Goal: Task Accomplishment & Management: Manage account settings

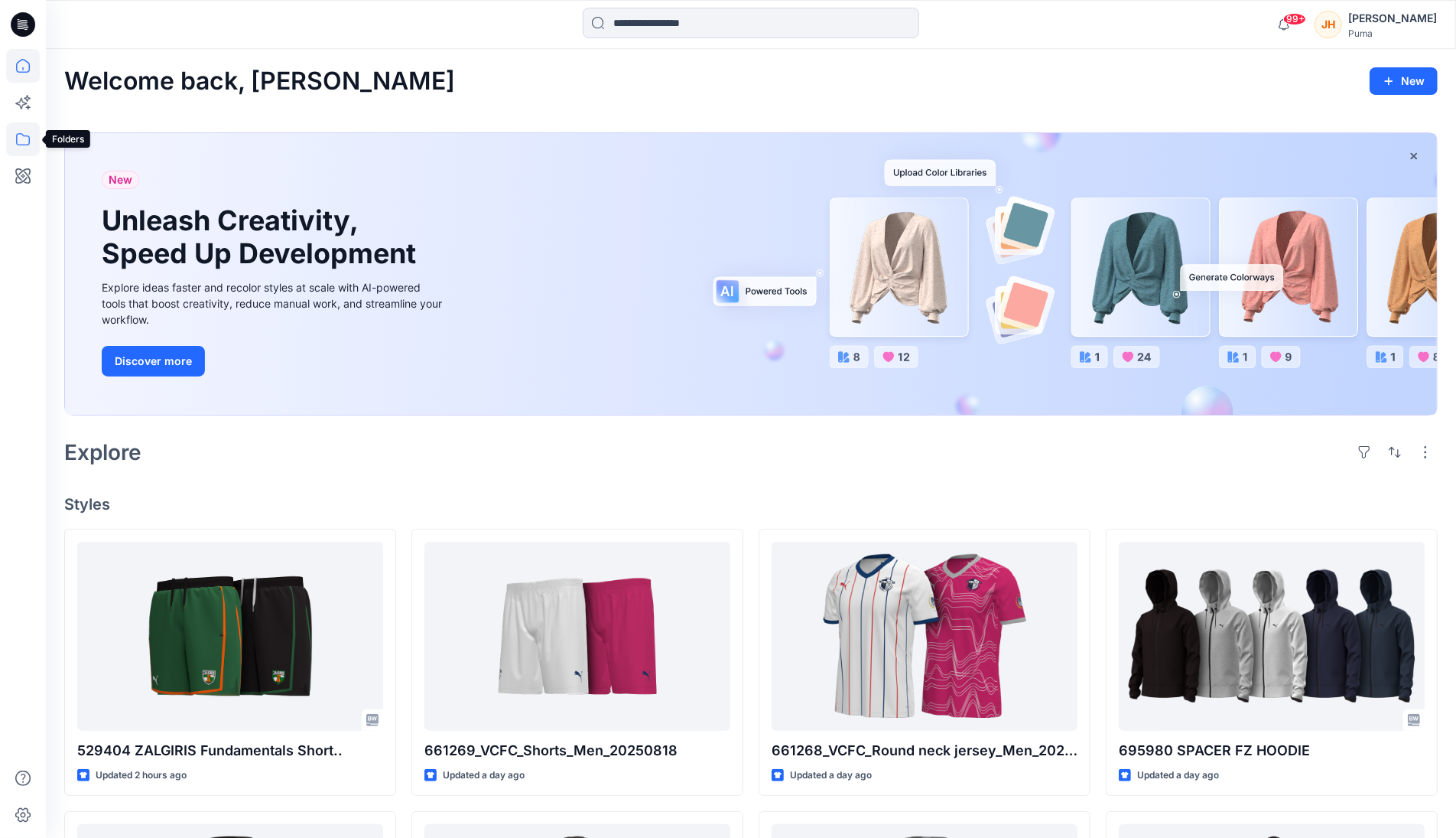
click at [17, 136] on icon at bounding box center [23, 139] width 13 height 13
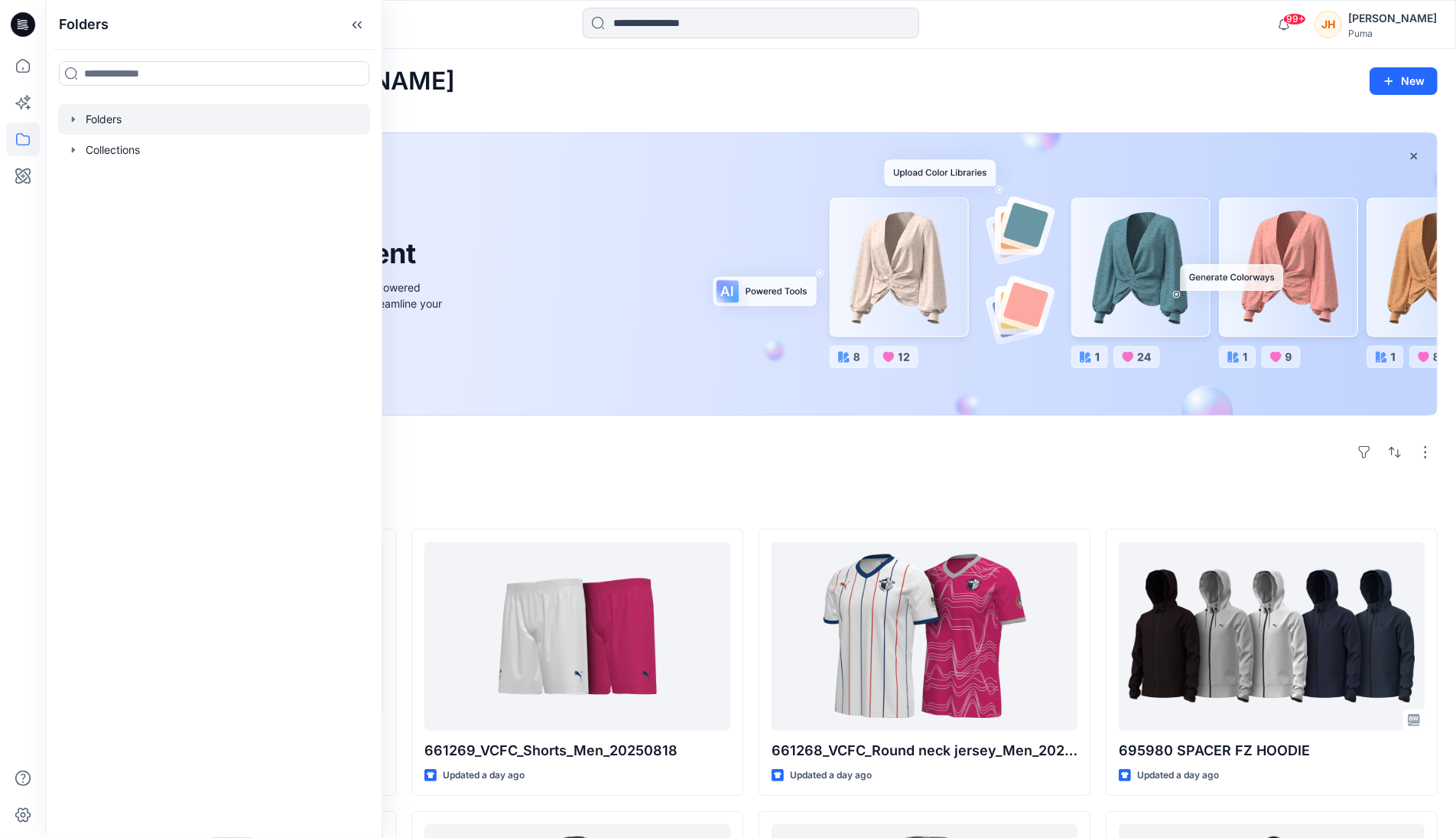
click at [76, 121] on icon "button" at bounding box center [73, 119] width 13 height 13
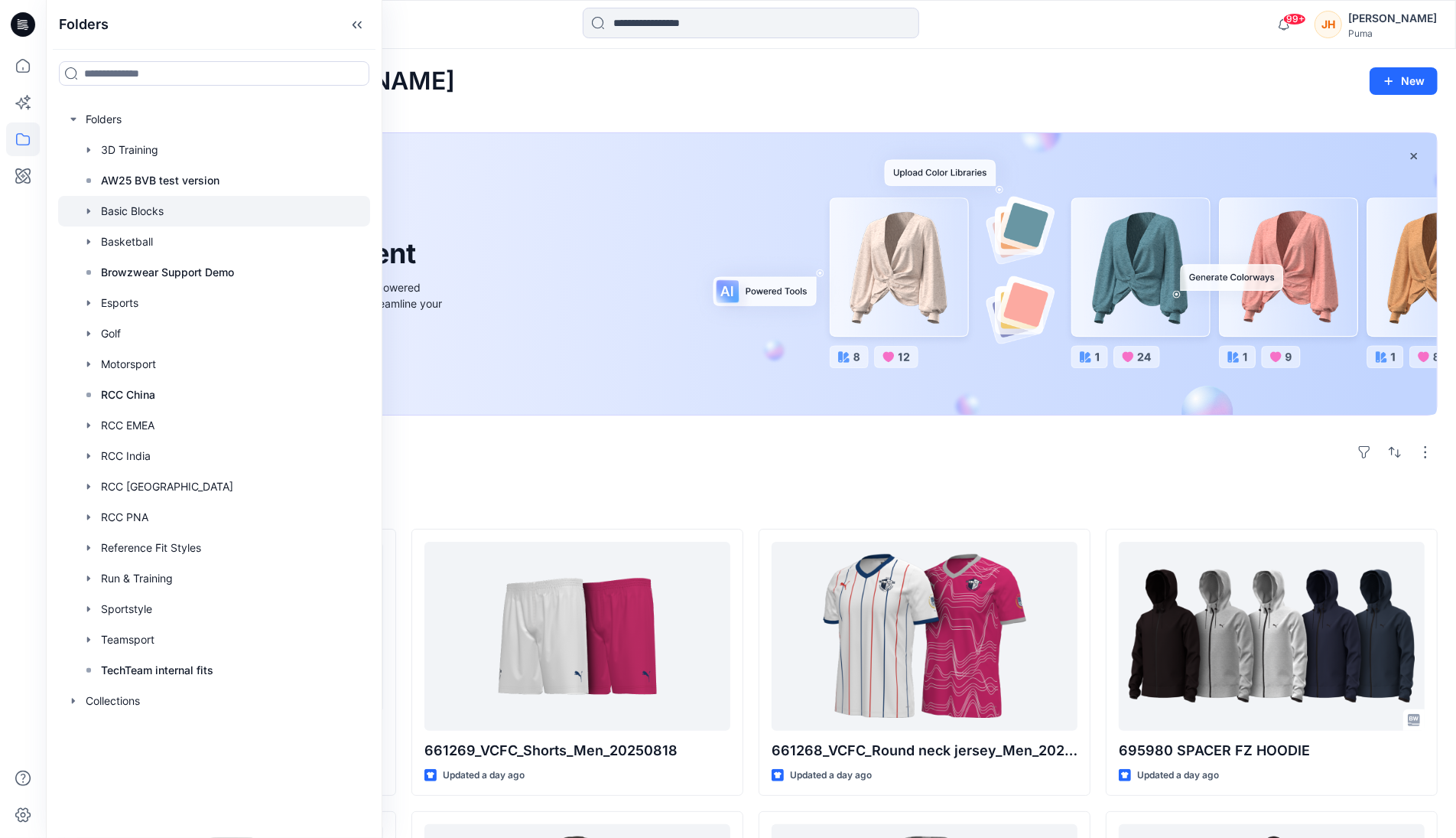
click at [138, 214] on div at bounding box center [214, 211] width 312 height 30
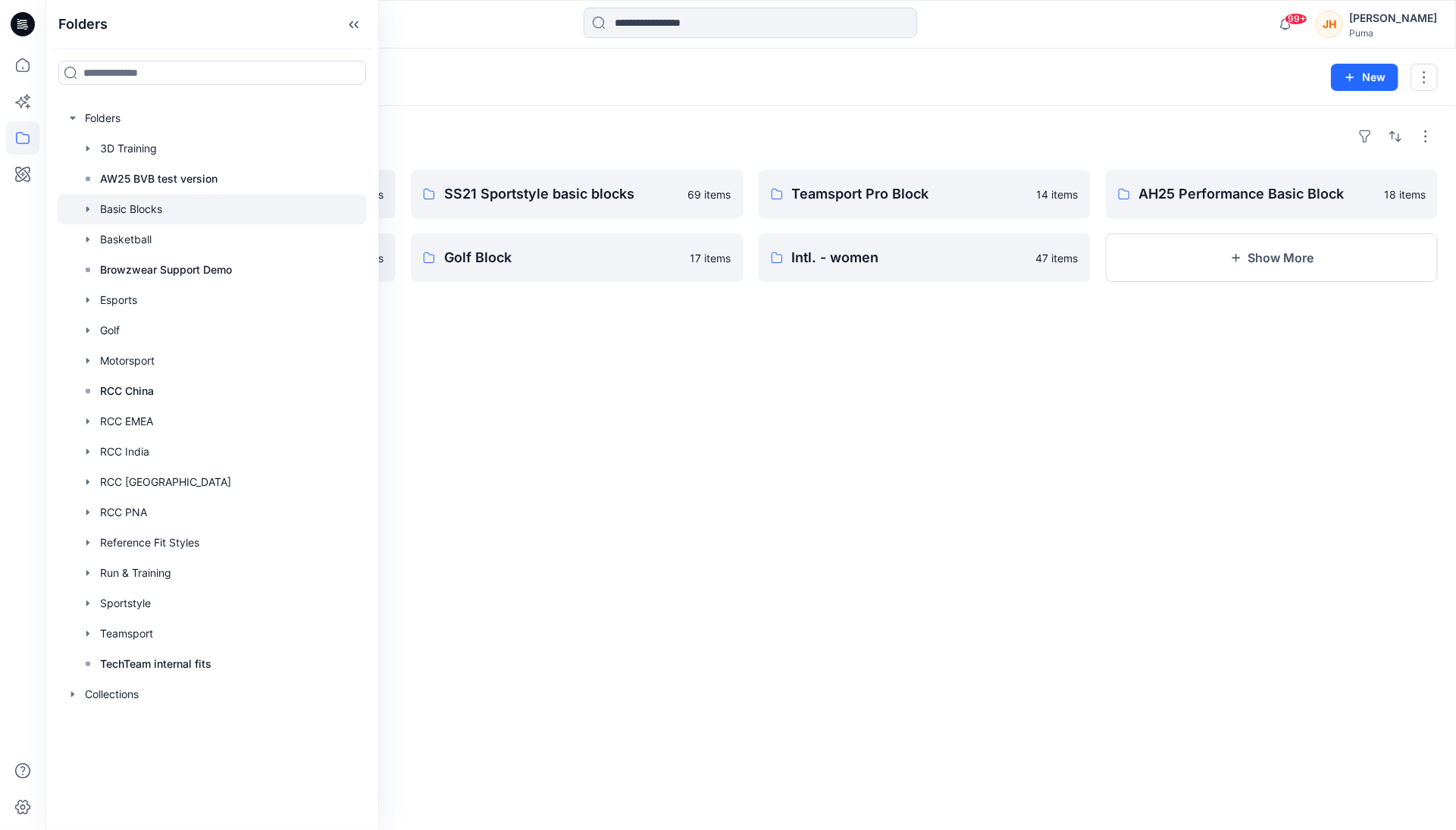
click at [988, 123] on div "Folders AH26 International Adults 136 items Basketball Block 10 items SS21 Spor…" at bounding box center [750, 468] width 1411 height 724
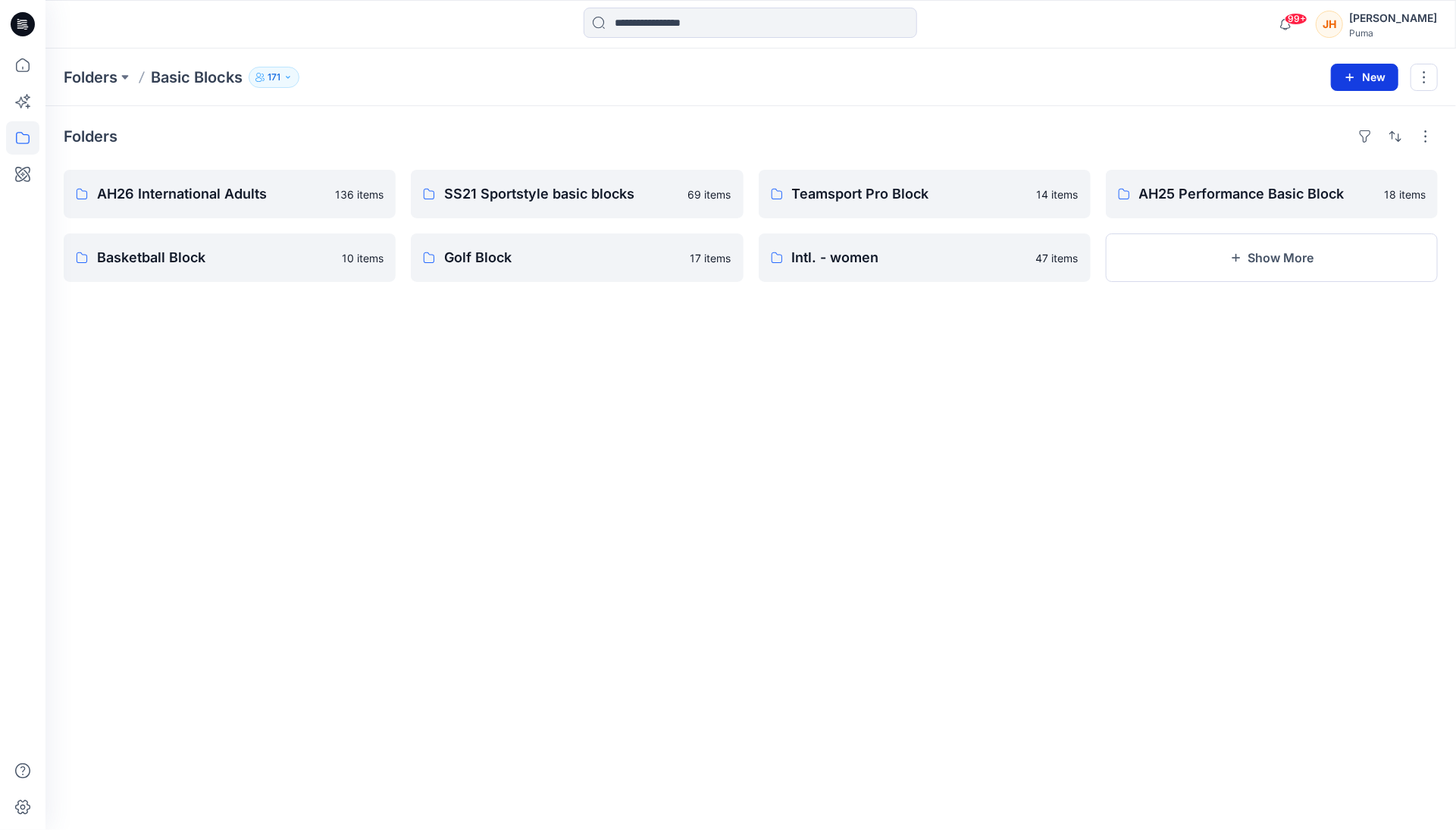
click at [1386, 78] on button "New" at bounding box center [1365, 77] width 68 height 28
click at [1300, 145] on p "New Folder" at bounding box center [1321, 143] width 56 height 16
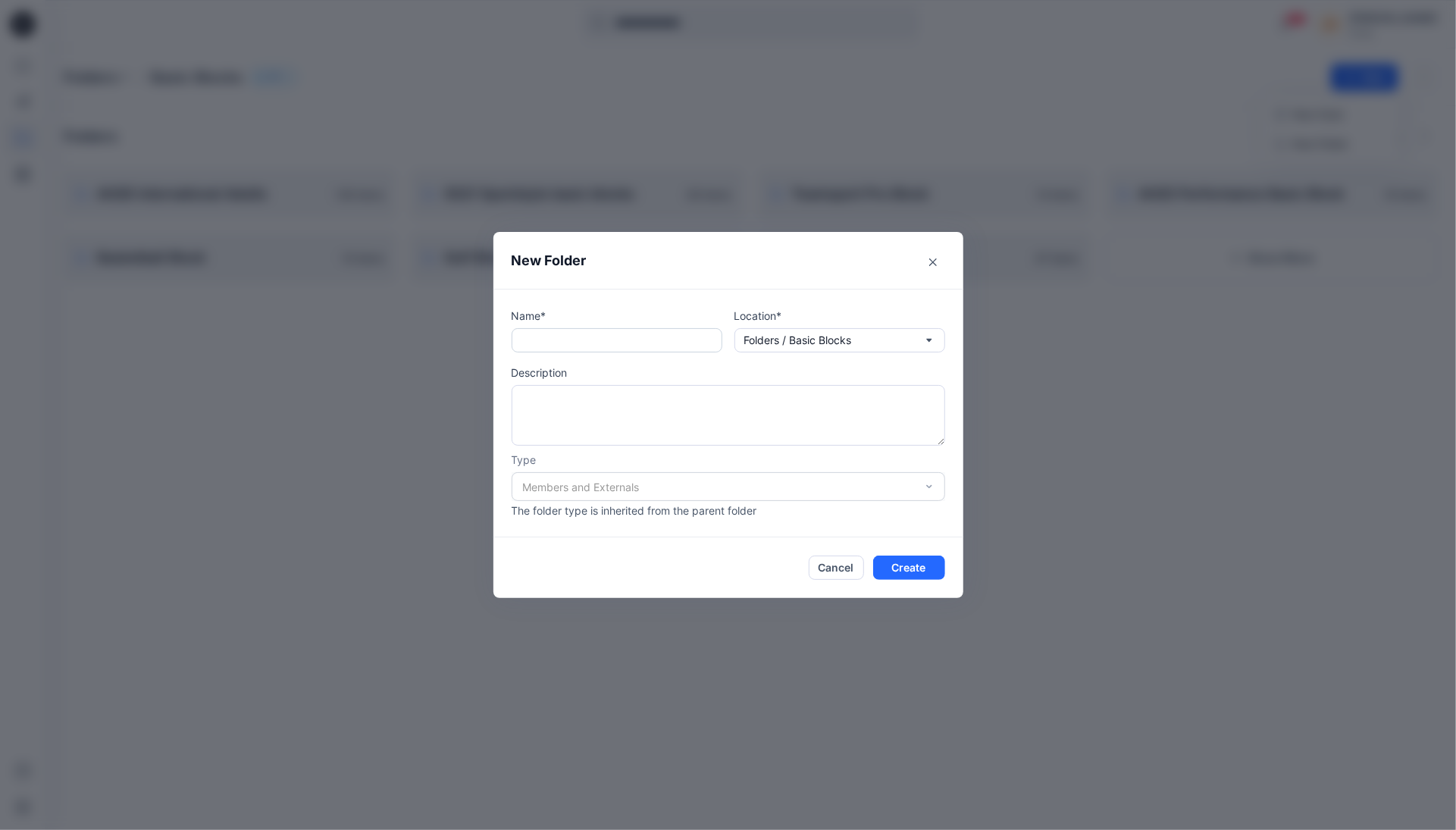
click at [660, 348] on input "text" at bounding box center [617, 339] width 211 height 24
type input "**********"
click at [890, 347] on button "Folders / Basic Blocks" at bounding box center [840, 339] width 211 height 24
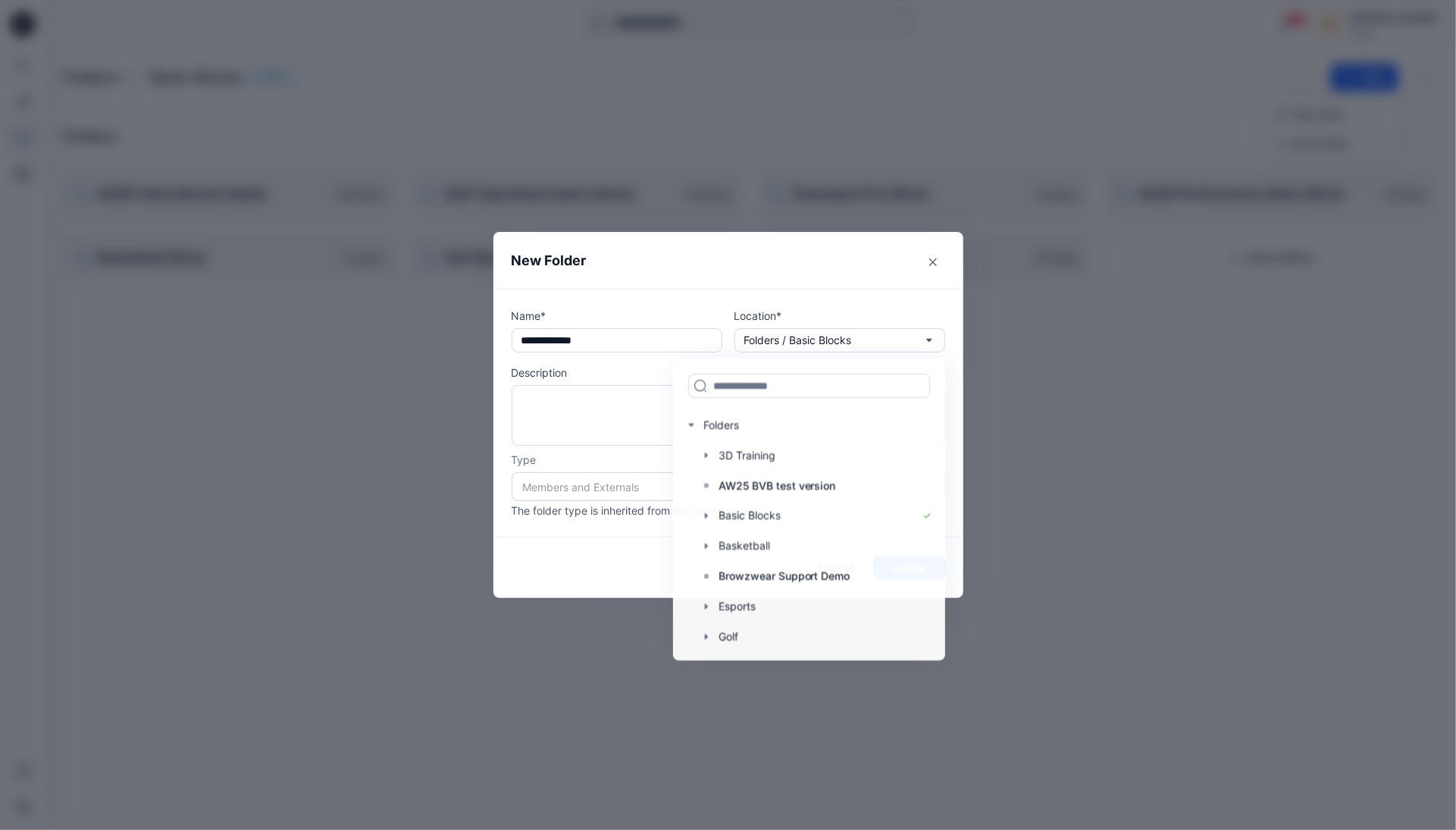
click at [886, 308] on p "Location*" at bounding box center [840, 315] width 211 height 16
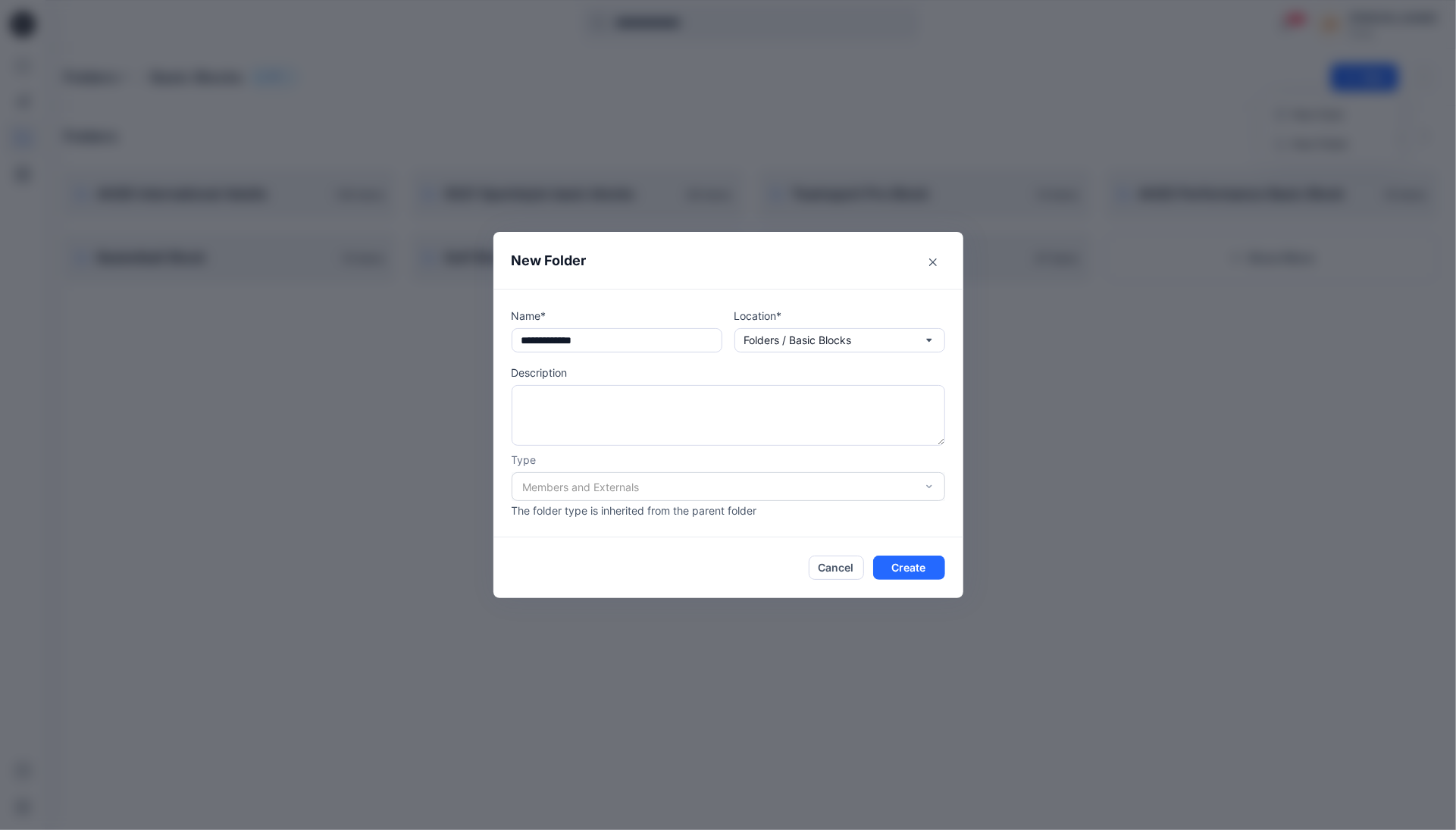
click at [918, 486] on div "Members and Externals" at bounding box center [728, 486] width 433 height 28
click at [917, 567] on button "Create" at bounding box center [909, 567] width 72 height 24
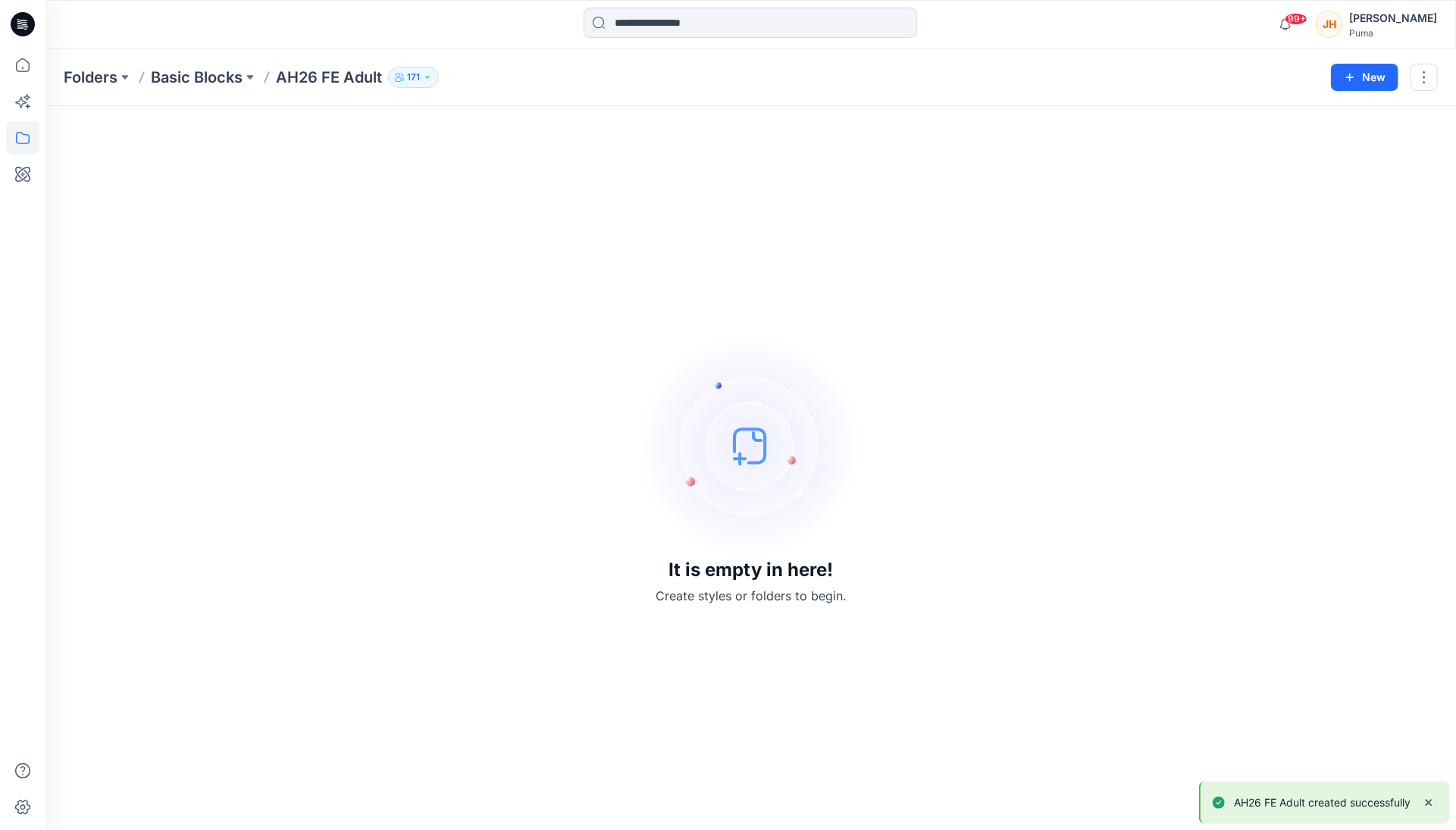
click at [419, 79] on p "171" at bounding box center [413, 77] width 13 height 17
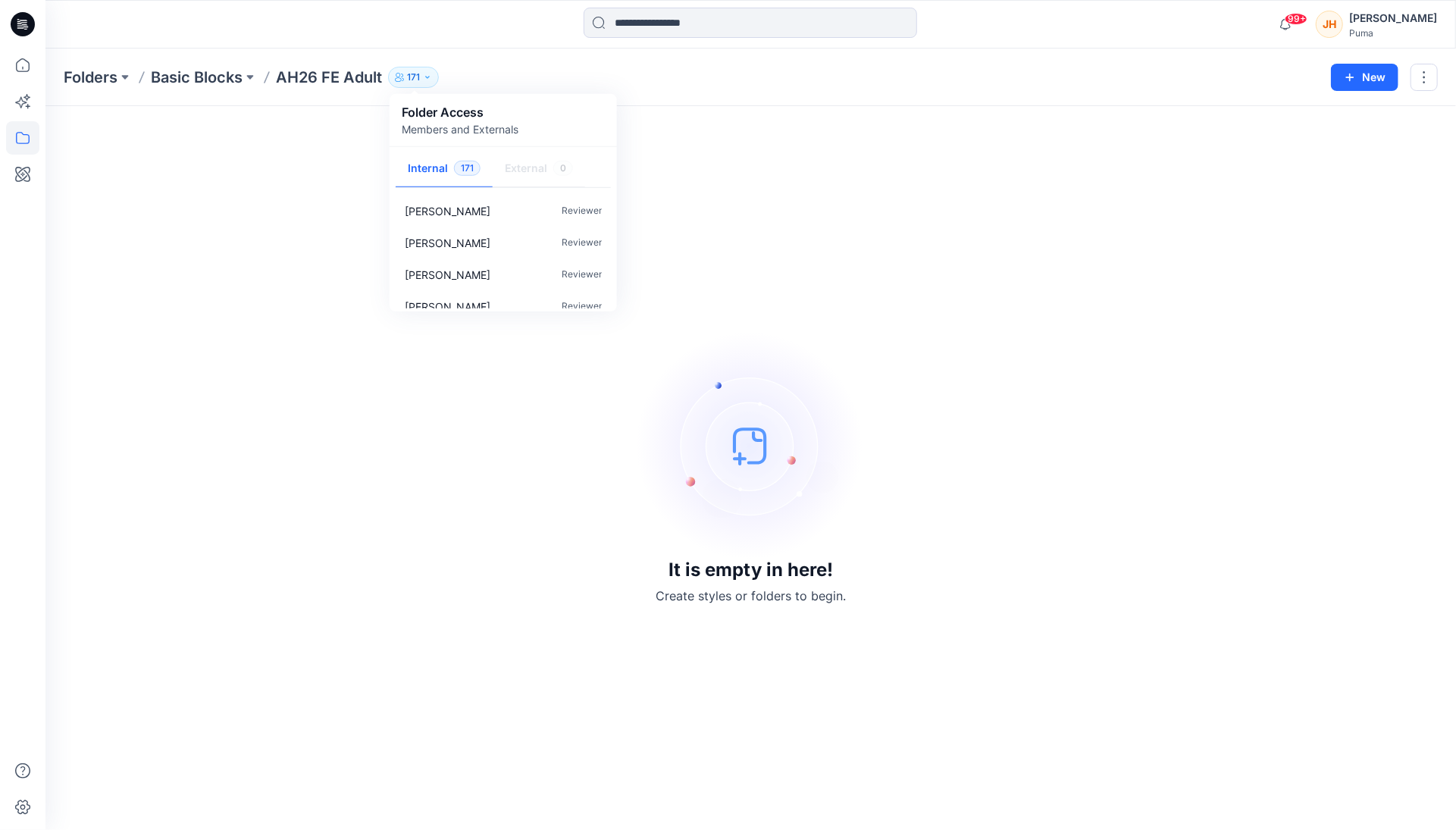
click at [600, 77] on div "Folders Basic Blocks AH26 FE Adult 171 Folder Access Members and Externals Inte…" at bounding box center [692, 77] width 1256 height 21
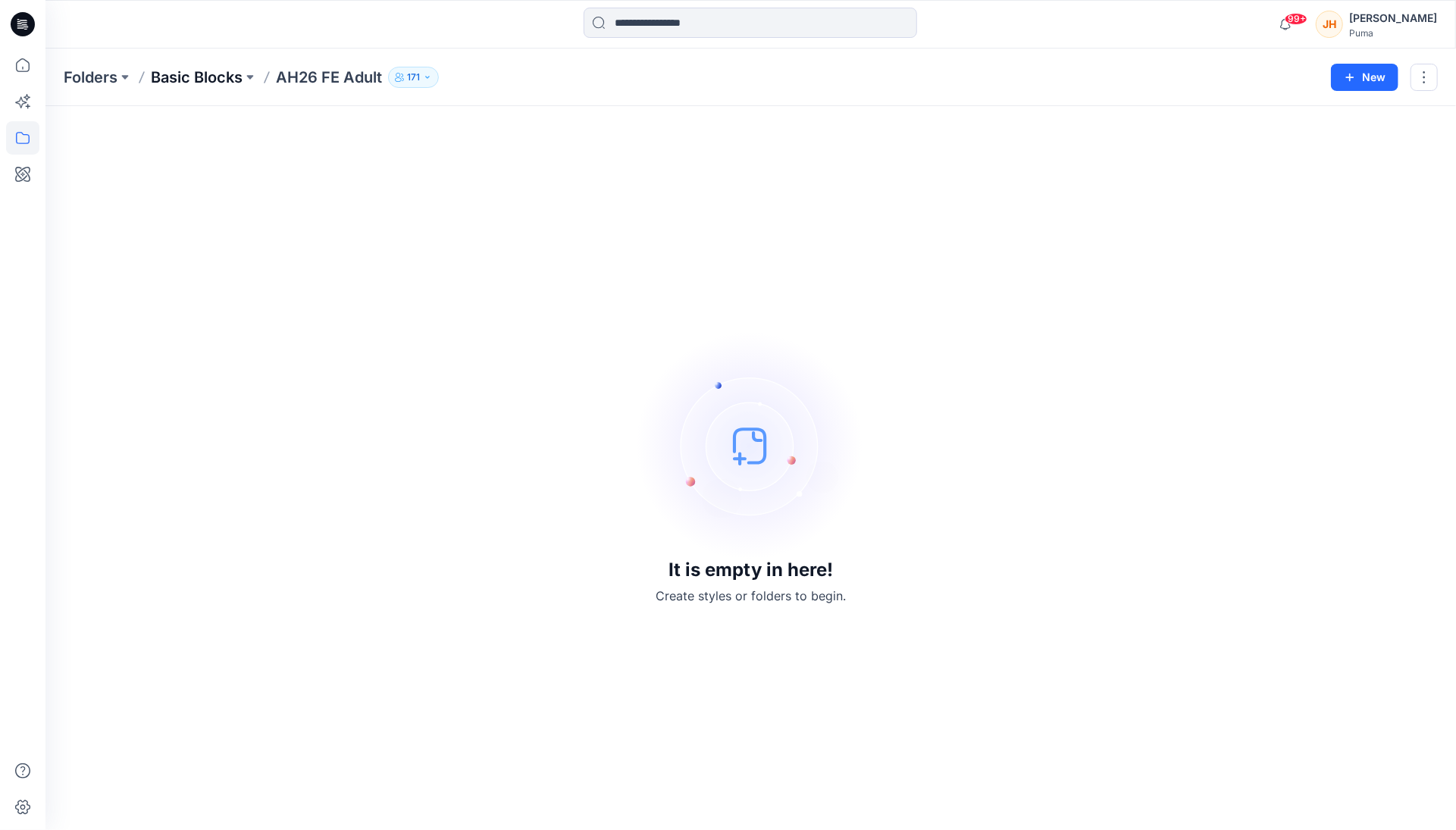
click at [195, 74] on p "Basic Blocks" at bounding box center [197, 77] width 92 height 21
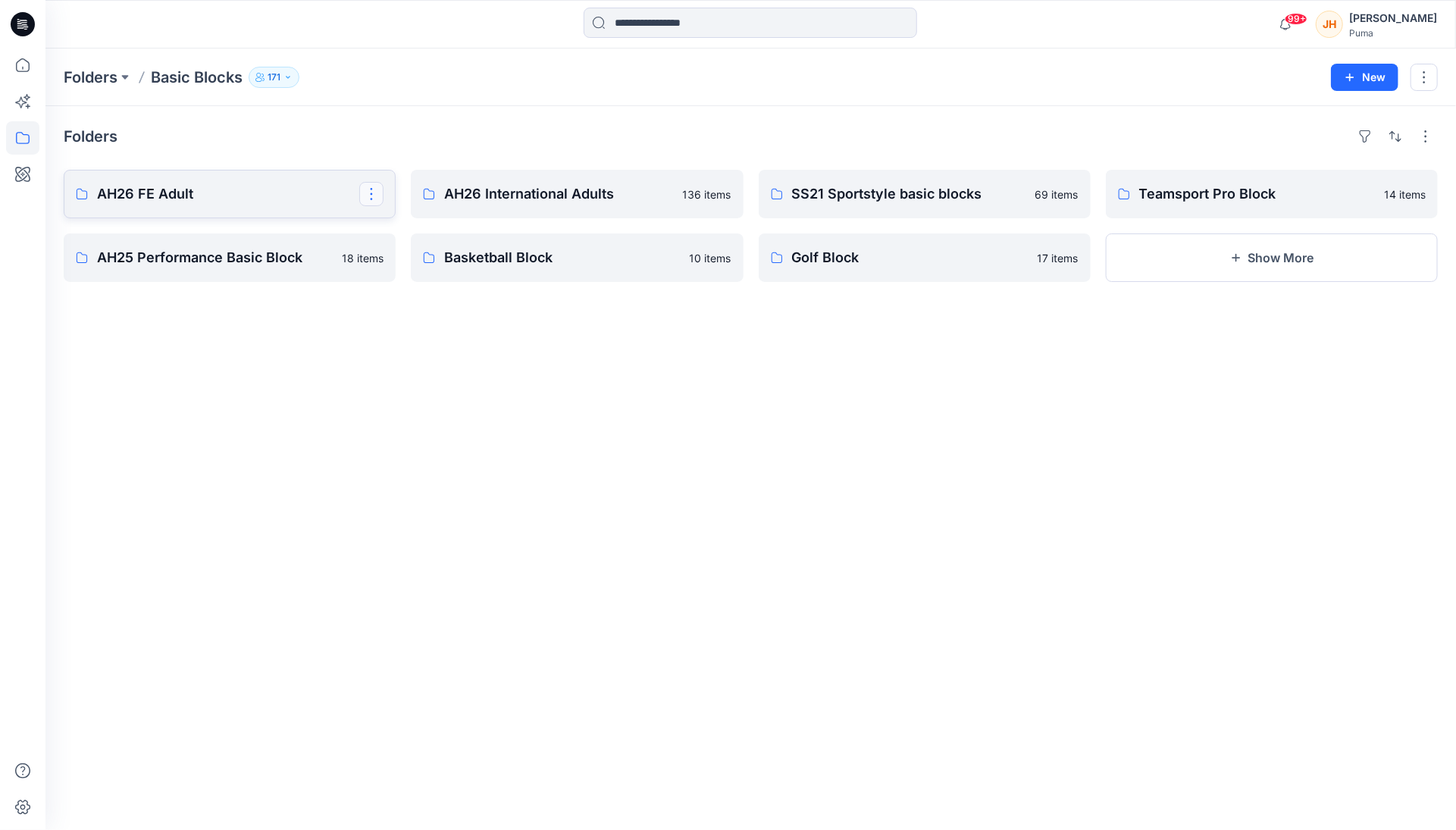
click at [381, 191] on button "button" at bounding box center [371, 194] width 24 height 24
click at [413, 232] on button "Edit" at bounding box center [445, 229] width 164 height 28
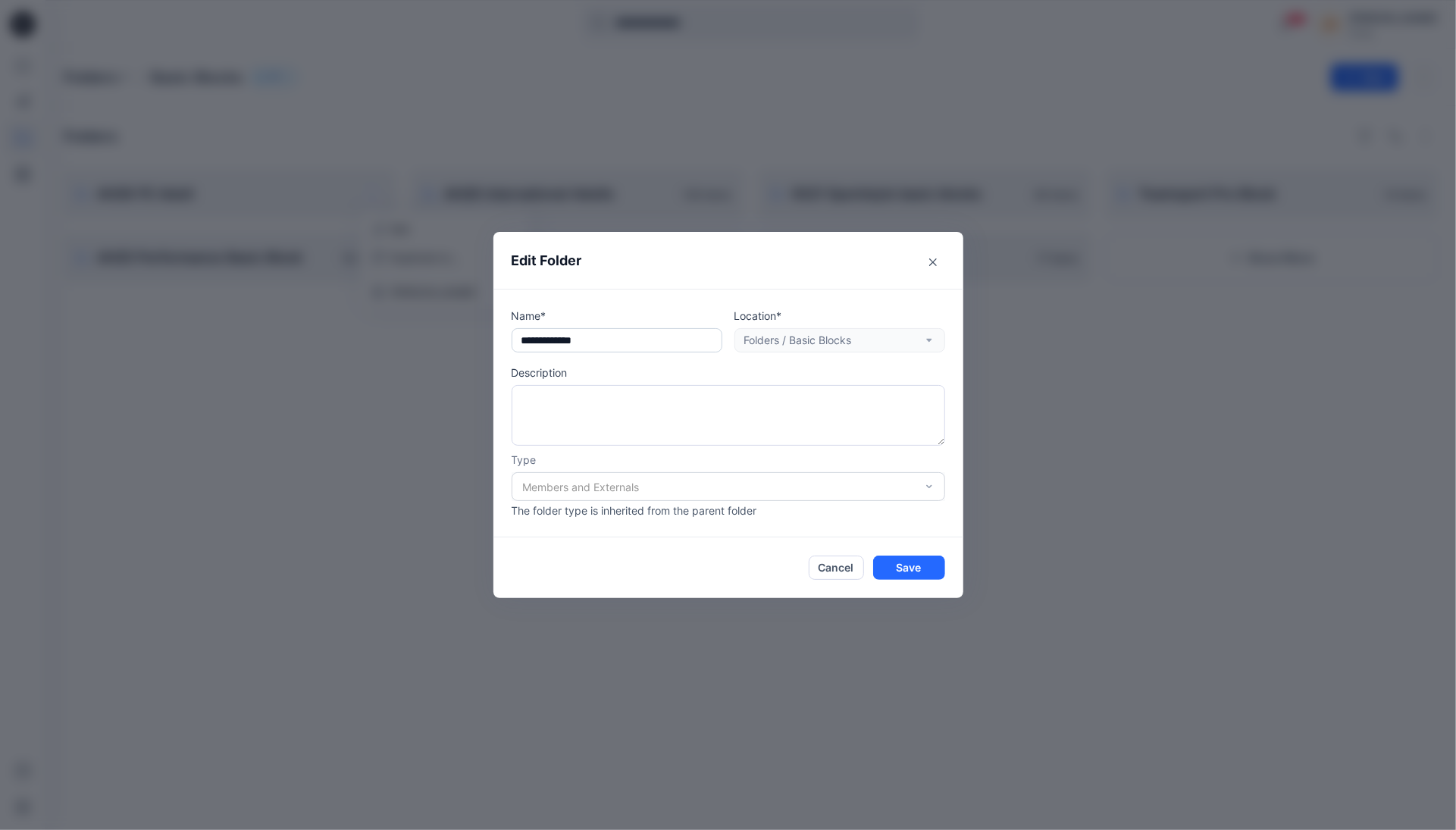
click at [622, 343] on input "**********" at bounding box center [617, 339] width 211 height 24
type input "**********"
click at [917, 582] on footer "Cancel Save" at bounding box center [728, 568] width 470 height 61
click at [926, 571] on button "Save" at bounding box center [909, 567] width 72 height 24
